Goal: Find specific page/section: Find specific page/section

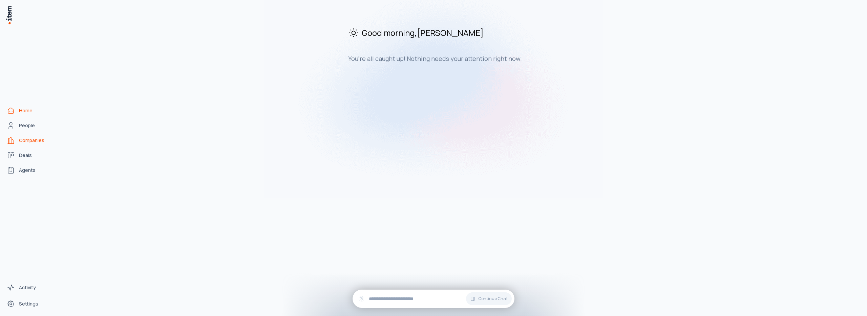
click at [29, 140] on span "Companies" at bounding box center [31, 140] width 25 height 7
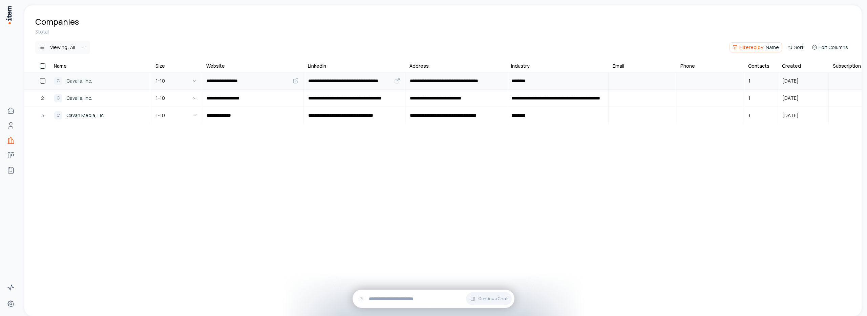
click at [82, 81] on span "Cavalla, Inc." at bounding box center [79, 80] width 26 height 7
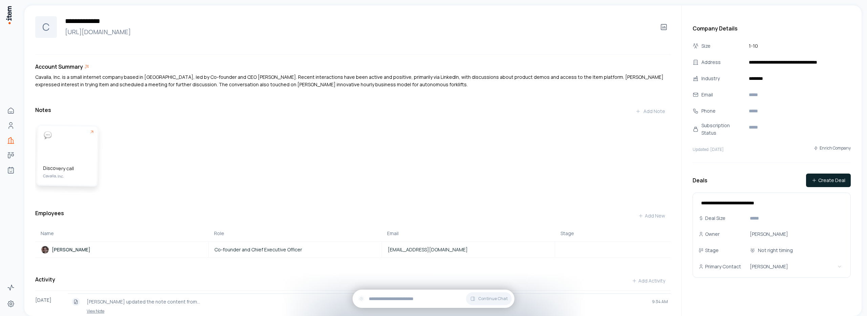
click at [62, 152] on div "Discovery call Cavalla, Inc." at bounding box center [68, 156] width 60 height 60
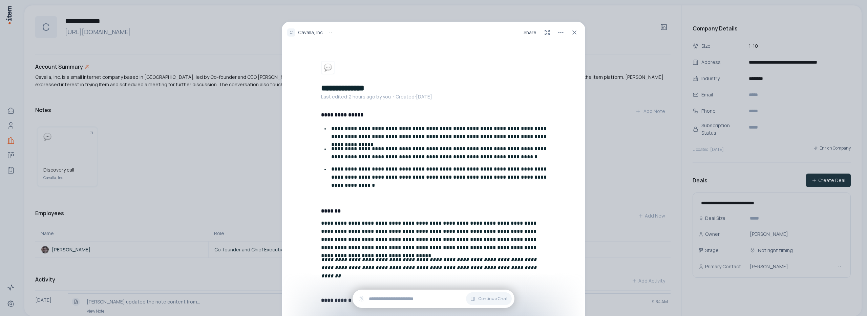
click at [208, 165] on div "**********" at bounding box center [433, 158] width 867 height 316
